Goal: Book appointment/travel/reservation

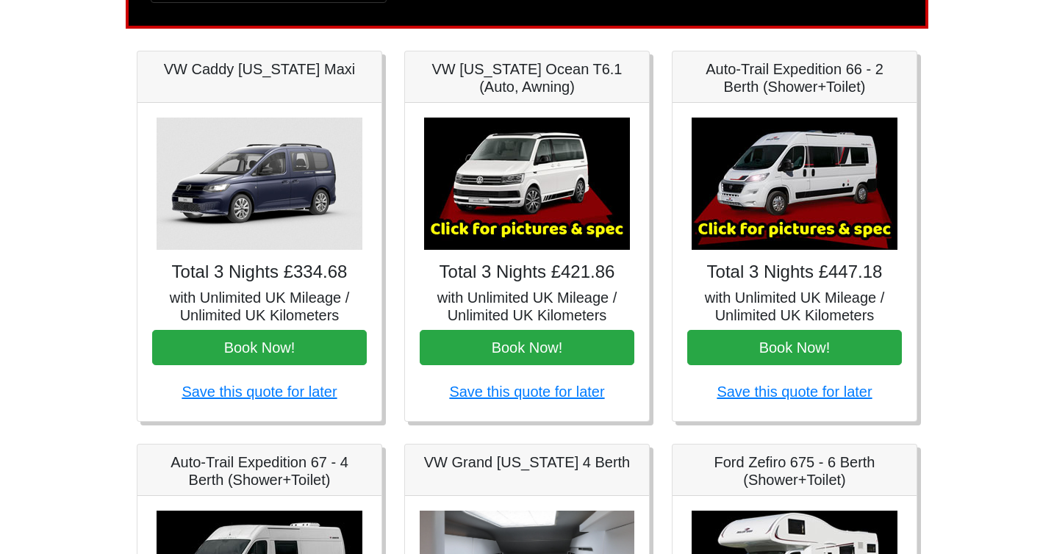
scroll to position [160, 0]
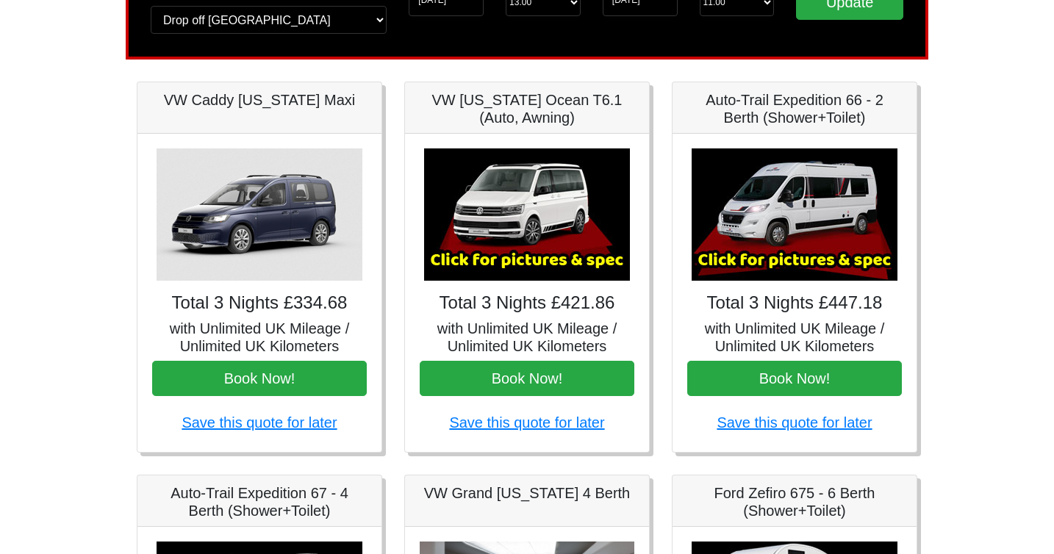
click at [246, 307] on h4 "Total 3 Nights £334.68" at bounding box center [259, 303] width 215 height 21
click at [259, 202] on img at bounding box center [260, 214] width 206 height 132
click at [484, 212] on img at bounding box center [527, 214] width 206 height 132
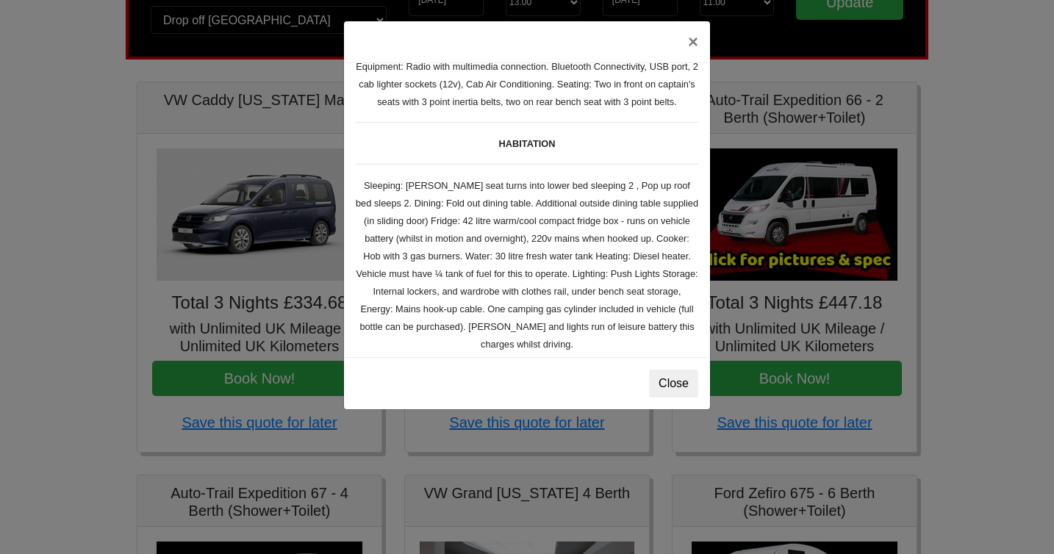
scroll to position [137, 0]
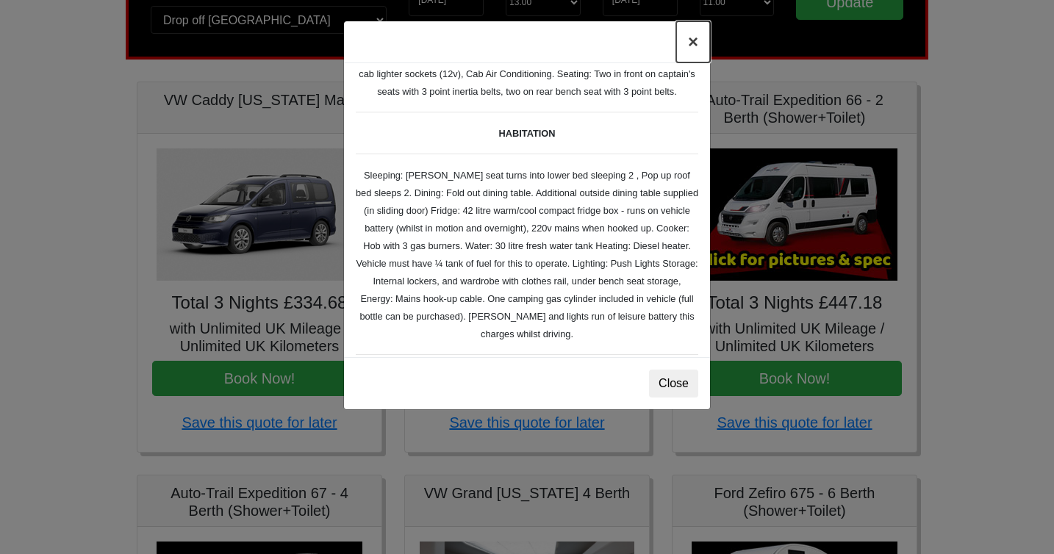
click at [692, 42] on button "×" at bounding box center [693, 41] width 34 height 41
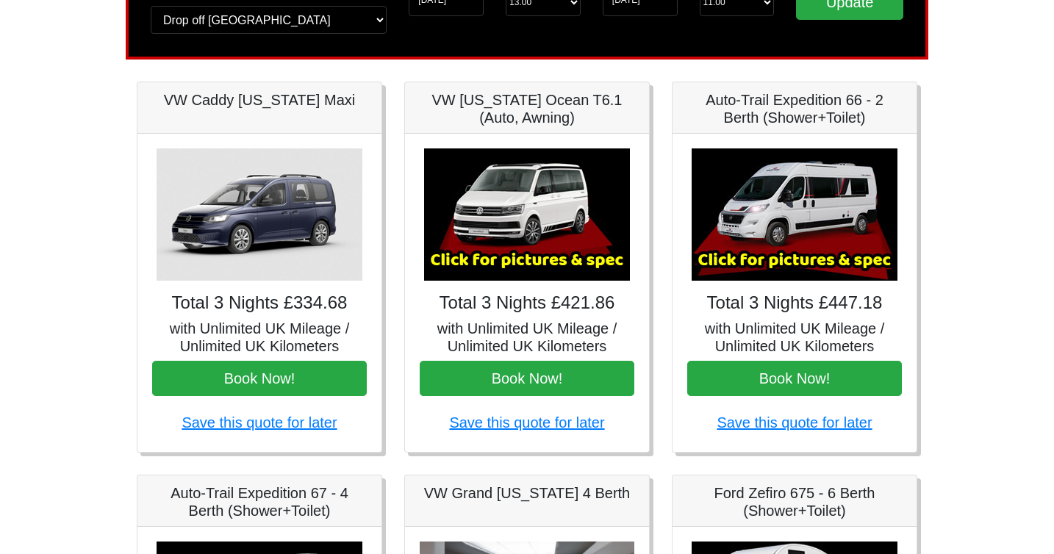
click at [279, 220] on img at bounding box center [260, 214] width 206 height 132
click at [473, 226] on img at bounding box center [527, 214] width 206 height 132
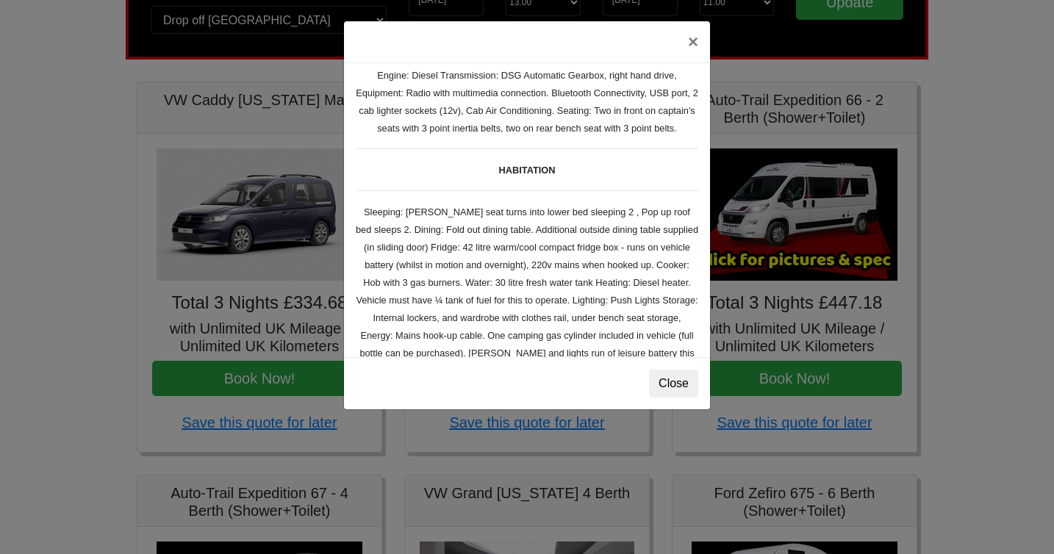
scroll to position [103, 0]
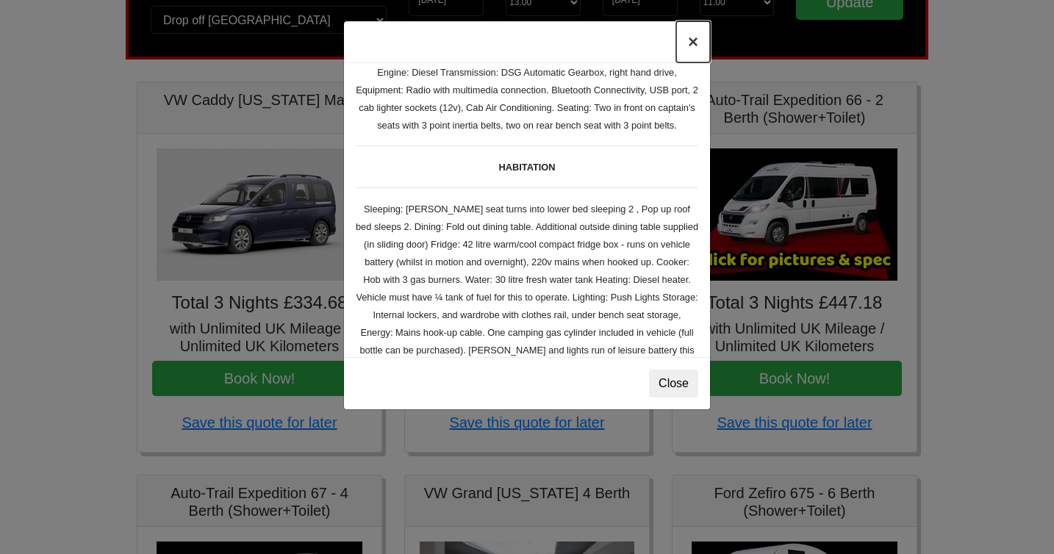
click at [695, 41] on button "×" at bounding box center [693, 41] width 34 height 41
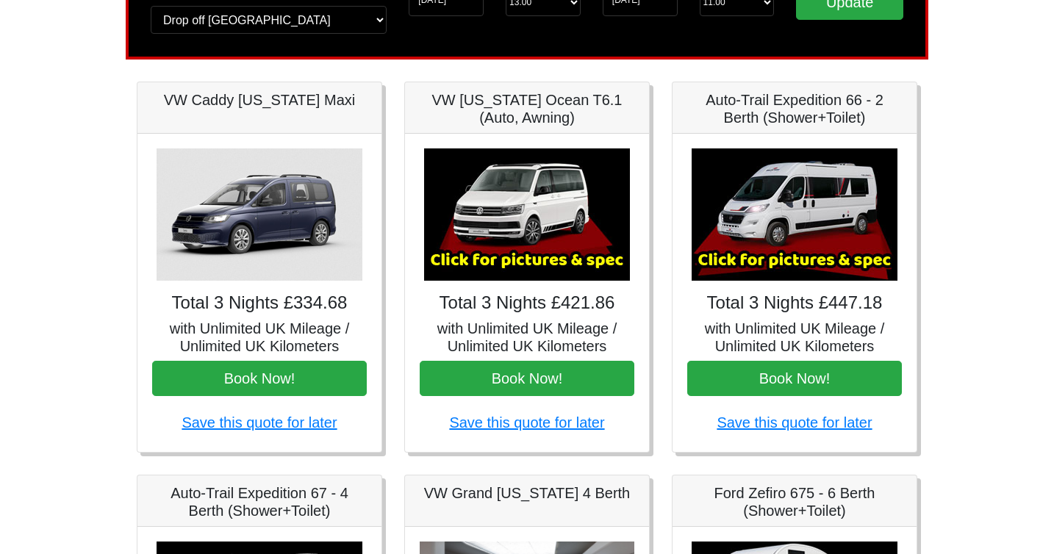
click at [206, 230] on img at bounding box center [260, 214] width 206 height 132
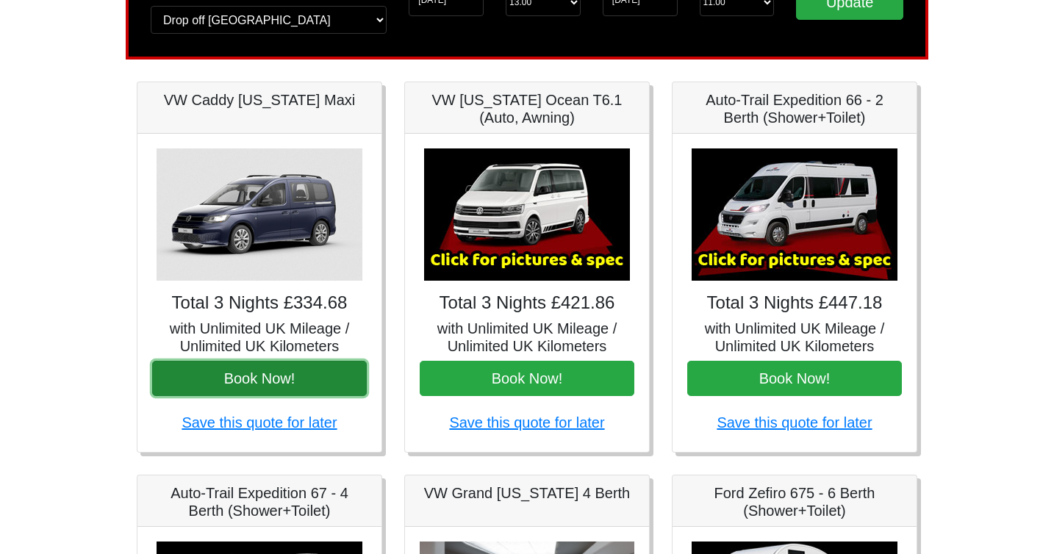
click at [198, 390] on button "Book Now!" at bounding box center [259, 378] width 215 height 35
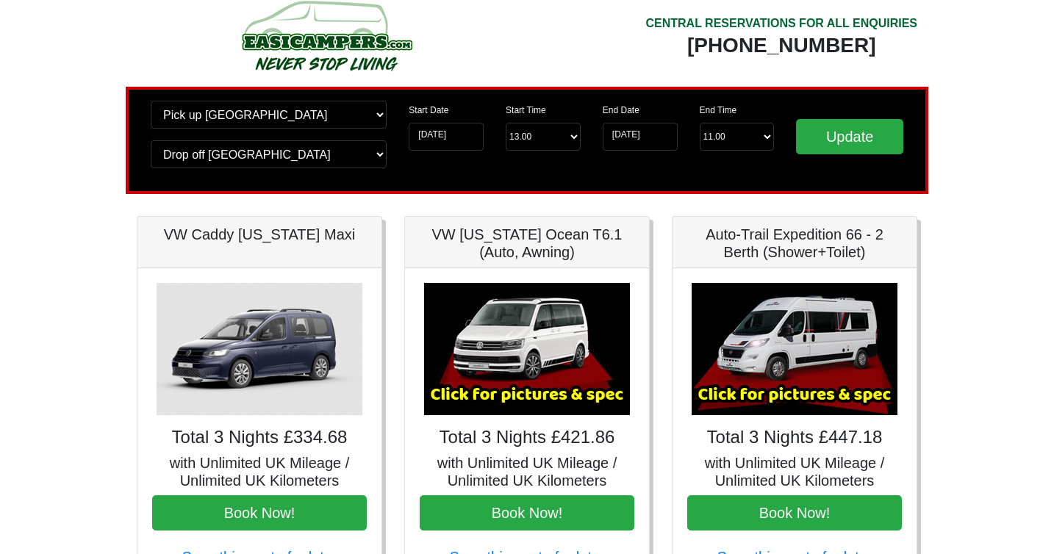
scroll to position [0, 0]
